Goal: Check status: Check status

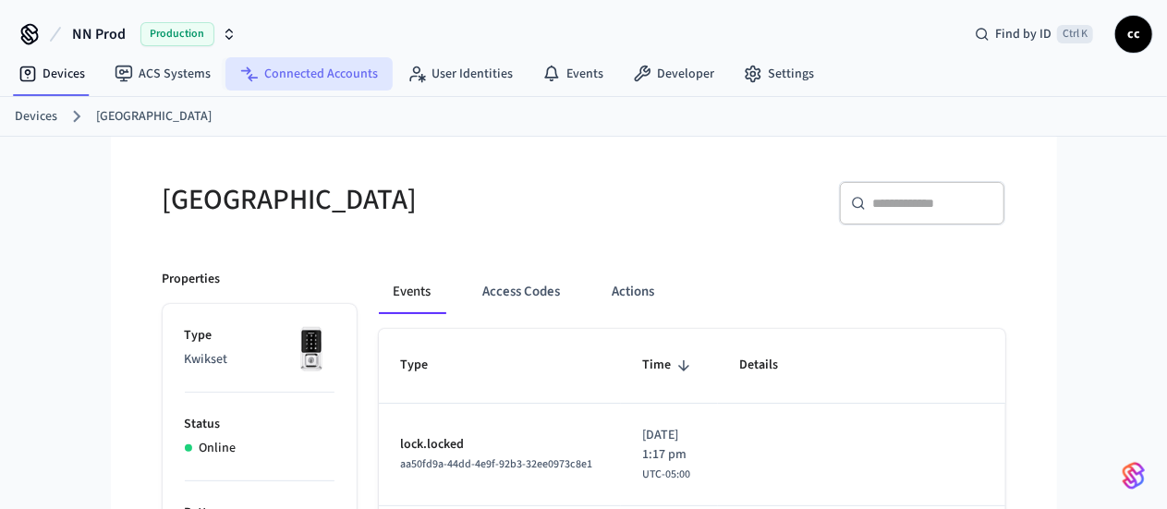
click at [262, 61] on link "Connected Accounts" at bounding box center [308, 73] width 167 height 33
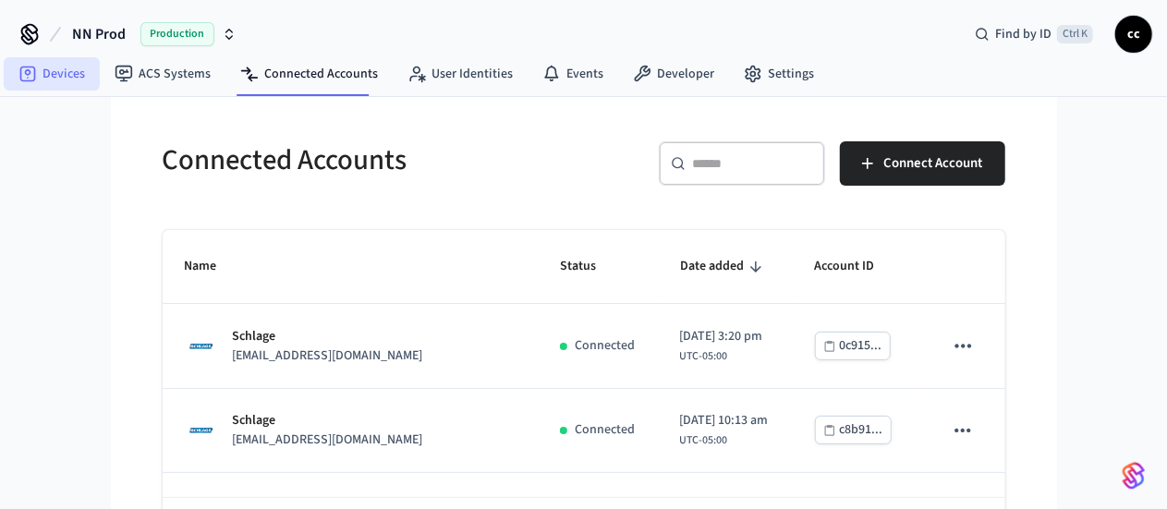
click at [64, 75] on link "Devices" at bounding box center [52, 73] width 96 height 33
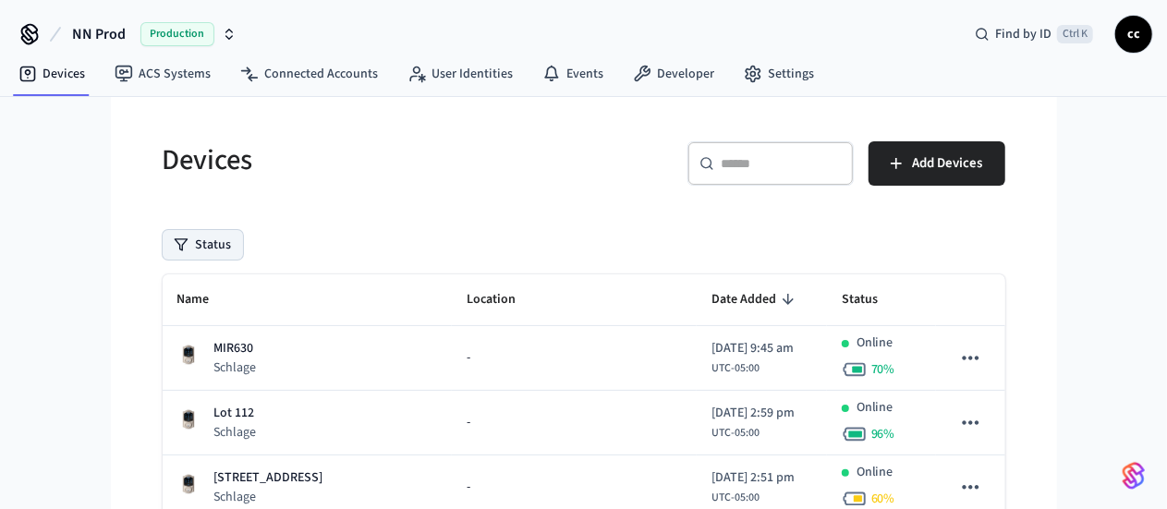
click at [163, 244] on button "Status" at bounding box center [203, 245] width 80 height 30
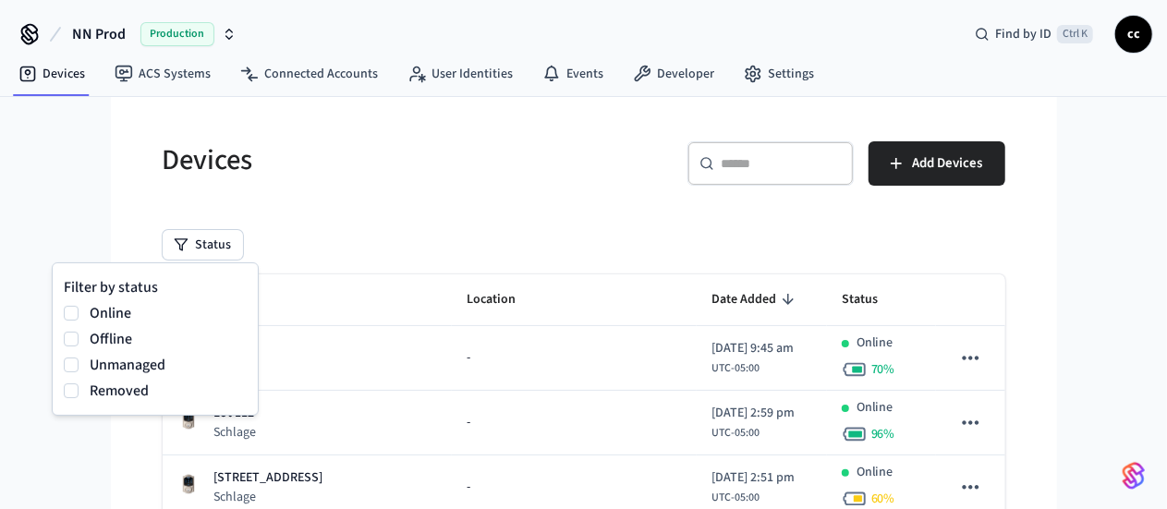
click at [126, 393] on label "Removed" at bounding box center [168, 391] width 157 height 22
click at [79, 393] on button "Removed" at bounding box center [71, 390] width 15 height 15
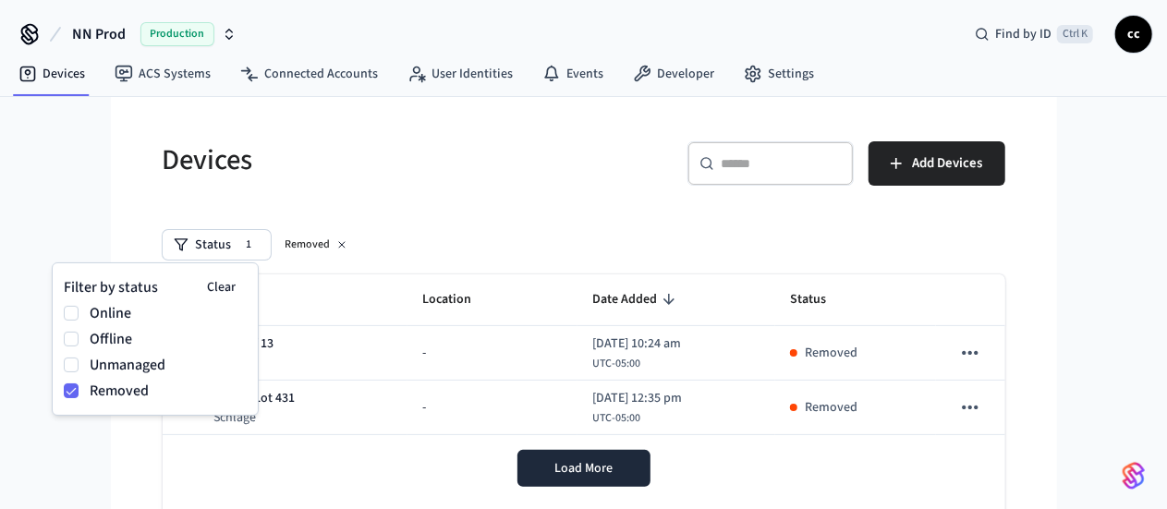
click at [359, 230] on div "Status 1 Removed" at bounding box center [584, 245] width 842 height 30
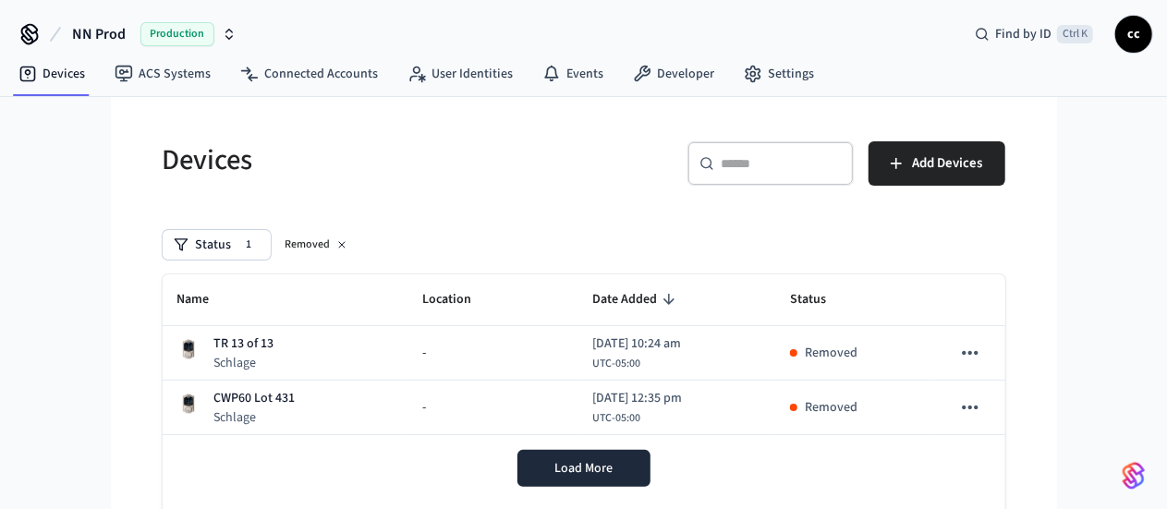
scroll to position [169, 0]
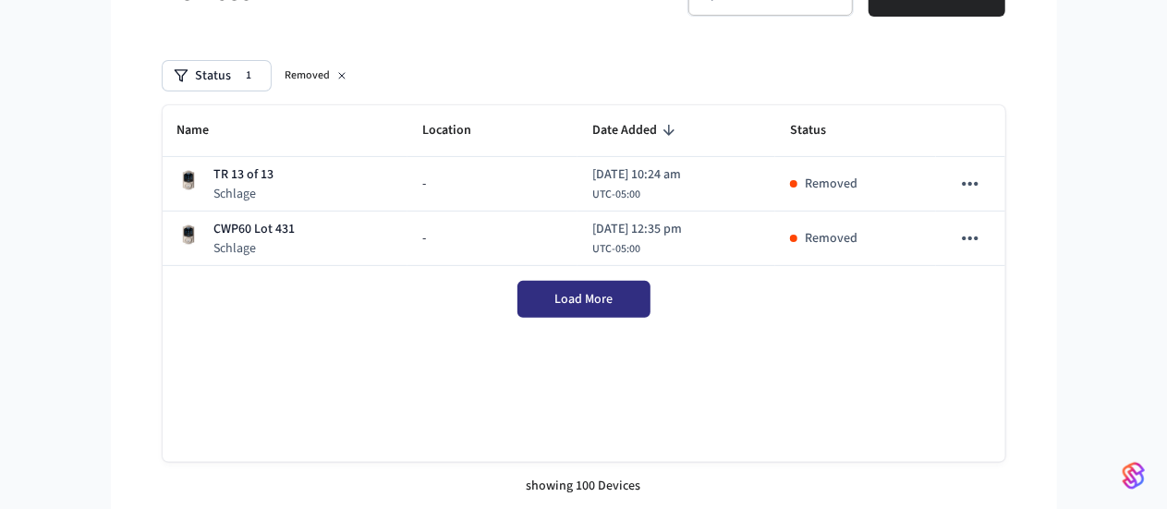
click at [583, 303] on span "Load More" at bounding box center [583, 299] width 58 height 18
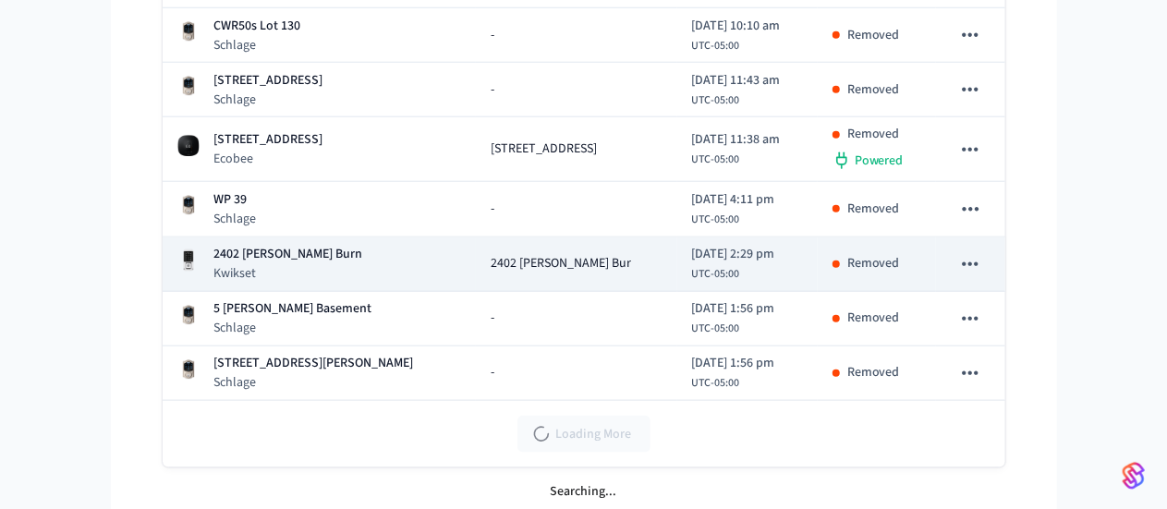
scroll to position [0, 0]
